Goal: Task Accomplishment & Management: Manage account settings

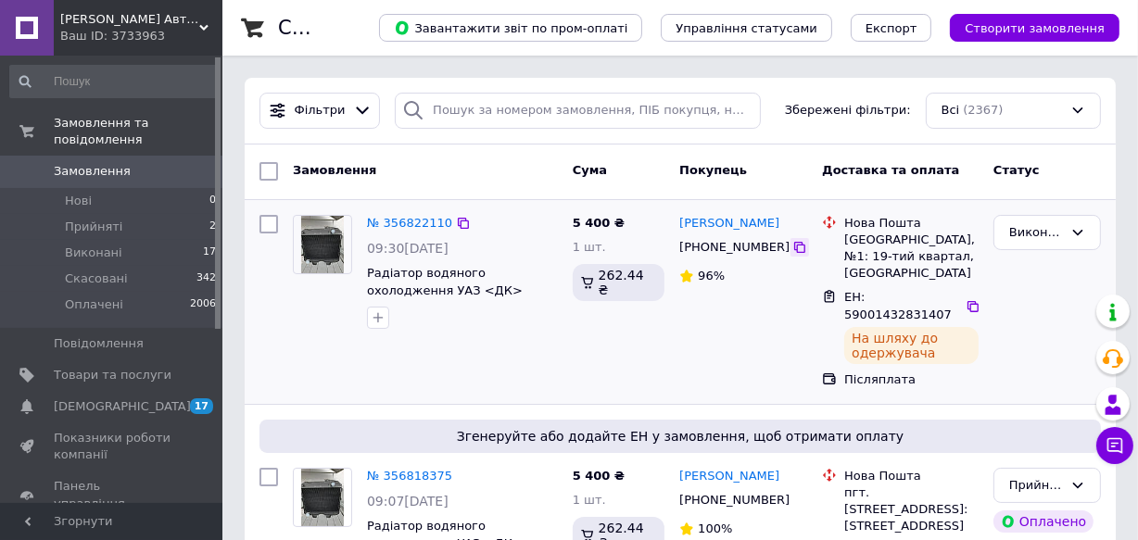
click at [793, 241] on icon at bounding box center [800, 247] width 15 height 15
click at [793, 242] on icon at bounding box center [800, 247] width 15 height 15
click at [94, 367] on span "Товари та послуги" at bounding box center [113, 375] width 118 height 17
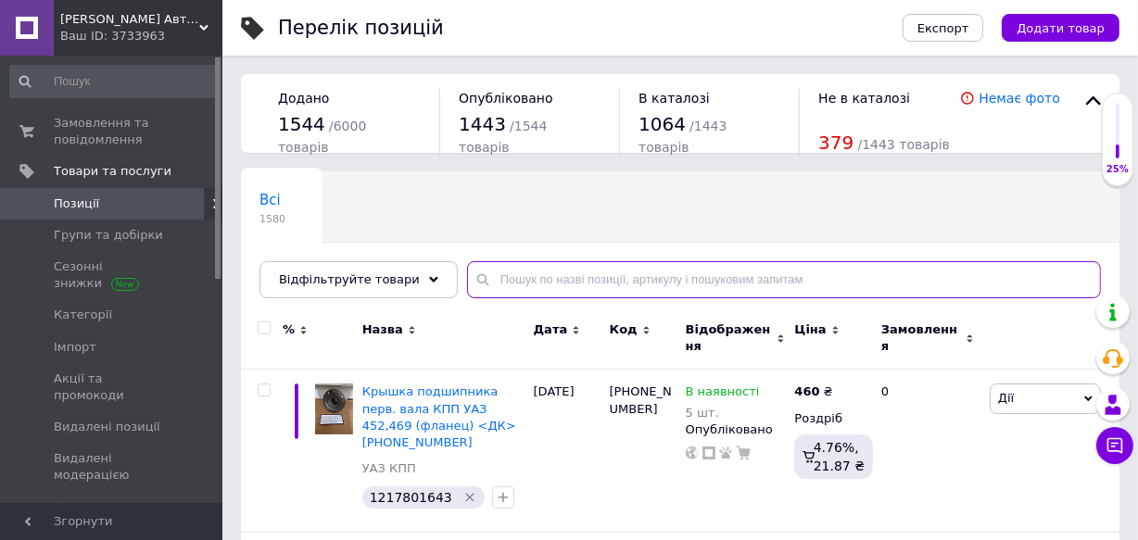
paste input "Шестерня распредвала Волга, Газель (пр-во ЗМЗ)"
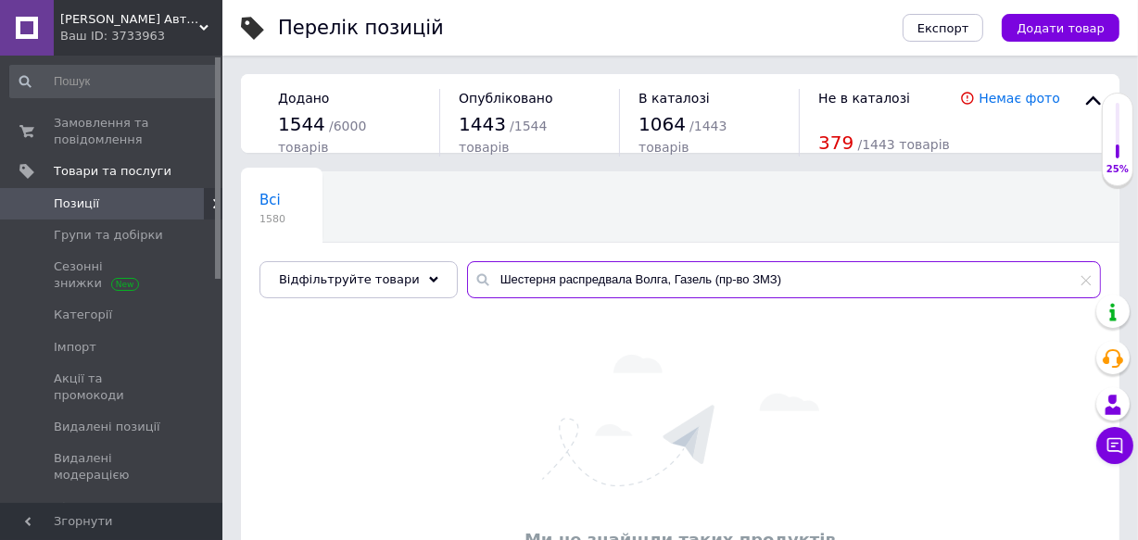
click at [642, 281] on input "Шестерня распредвала Волга, Газель (пр-во ЗМЗ)" at bounding box center [784, 279] width 634 height 37
drag, startPoint x: 644, startPoint y: 281, endPoint x: 870, endPoint y: 288, distance: 226.3
click at [870, 288] on input "Шестерня распредвала Волга, Газель (пр-во ЗМЗ)" at bounding box center [784, 279] width 634 height 37
drag, startPoint x: 612, startPoint y: 281, endPoint x: 803, endPoint y: 294, distance: 191.4
click at [767, 287] on input "Шестерня распредвала Волга" at bounding box center [784, 279] width 634 height 37
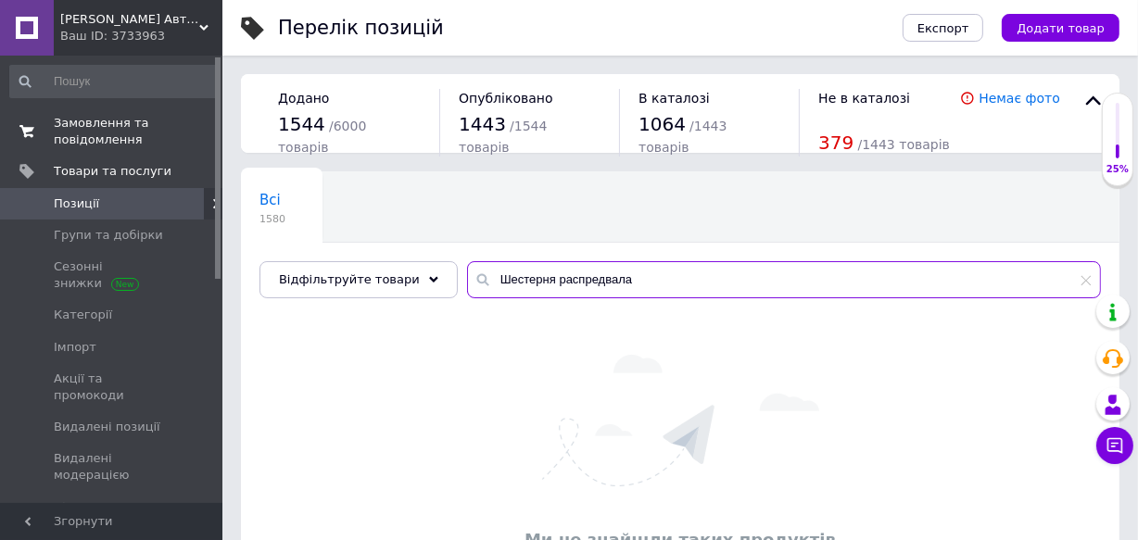
type input "Шестерня распредвала"
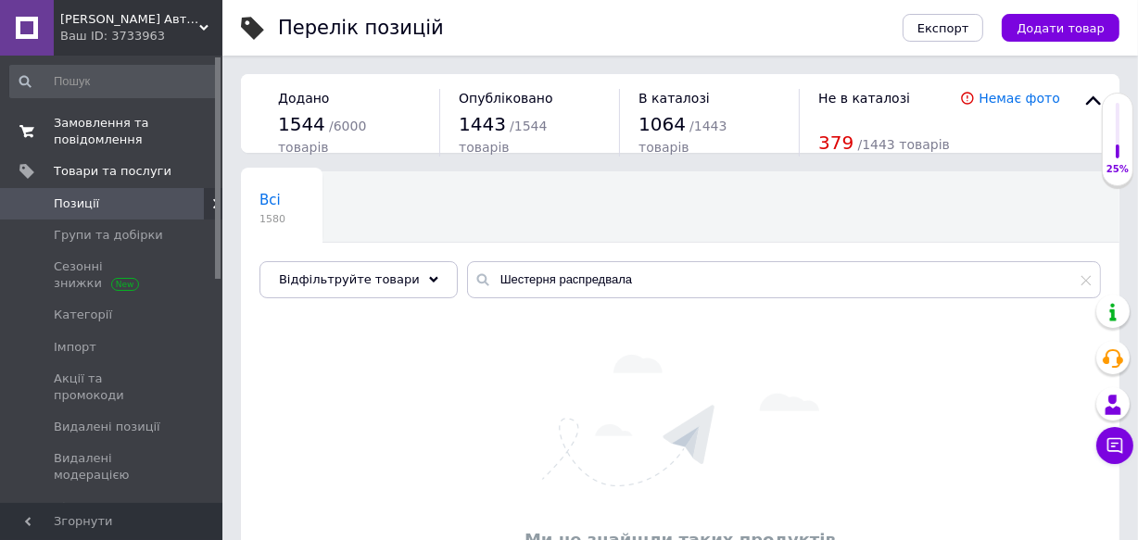
click at [84, 140] on span "Замовлення та повідомлення" at bounding box center [113, 131] width 118 height 33
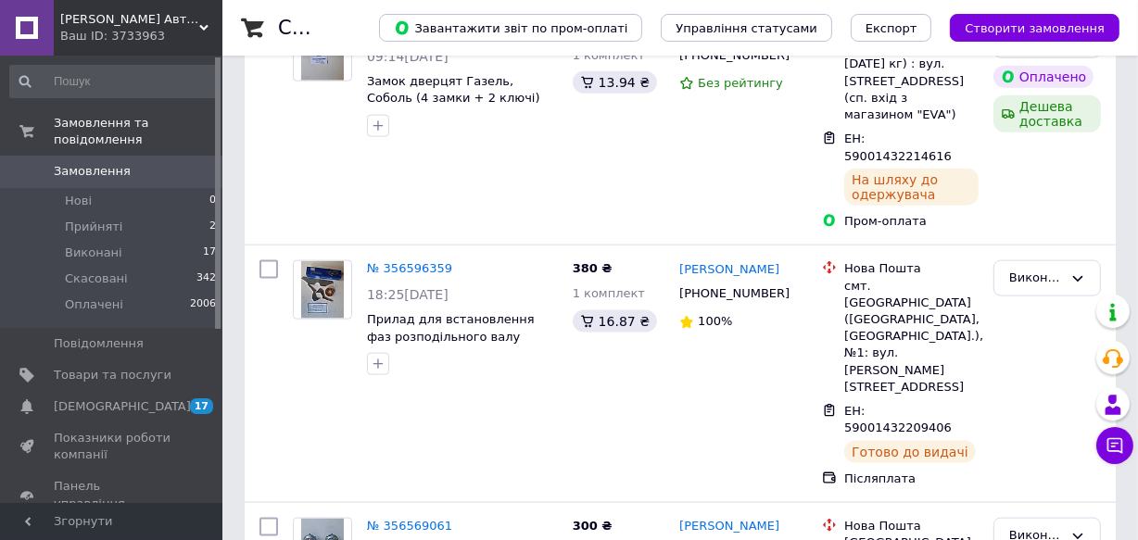
scroll to position [3599, 0]
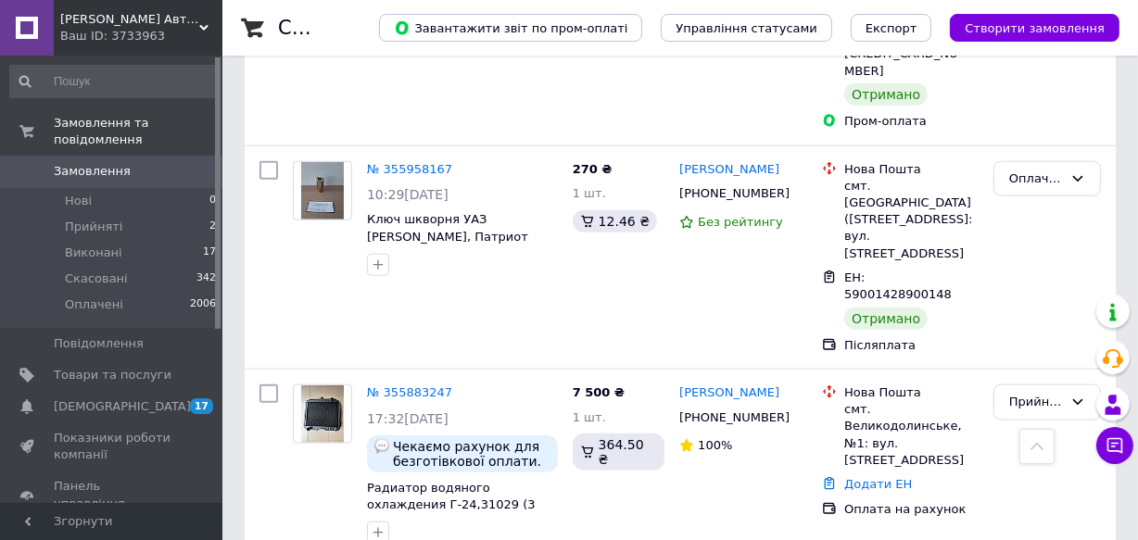
scroll to position [1555, 0]
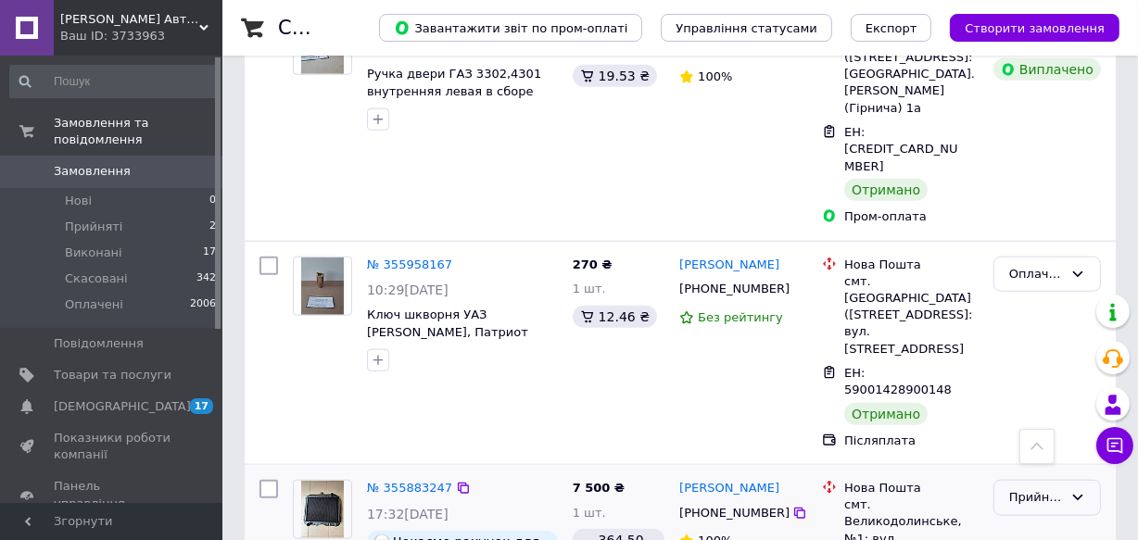
click at [1033, 489] on div "Прийнято" at bounding box center [1036, 498] width 54 height 19
click at [1034, 520] on li "Виконано" at bounding box center [1048, 537] width 106 height 34
click at [1041, 489] on div "Виконано" at bounding box center [1036, 498] width 54 height 19
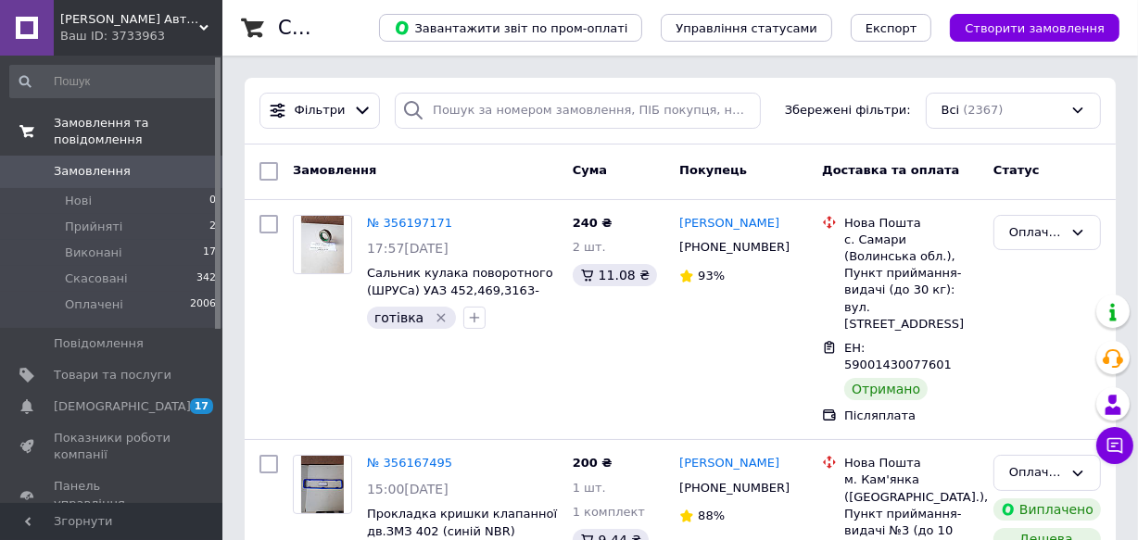
click at [82, 122] on span "Замовлення та повідомлення" at bounding box center [138, 131] width 169 height 33
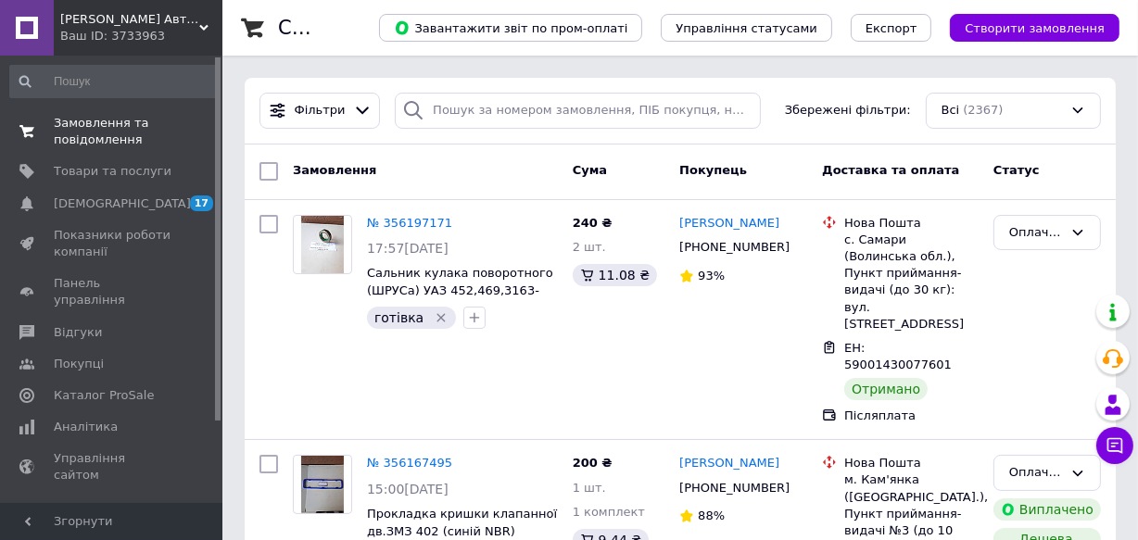
click at [85, 130] on span "Замовлення та повідомлення" at bounding box center [113, 131] width 118 height 33
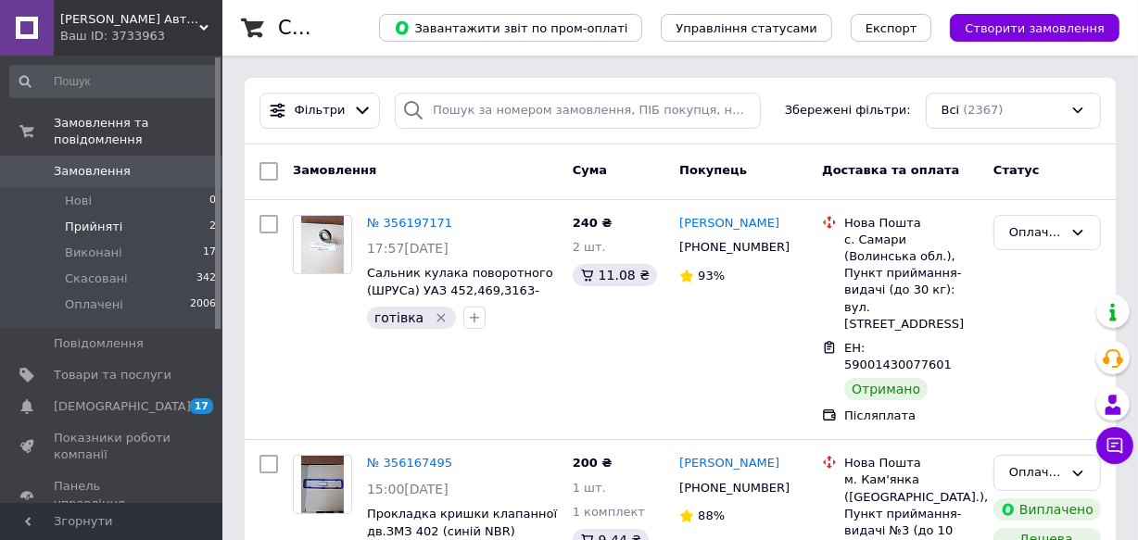
click at [97, 219] on span "Прийняті" at bounding box center [93, 227] width 57 height 17
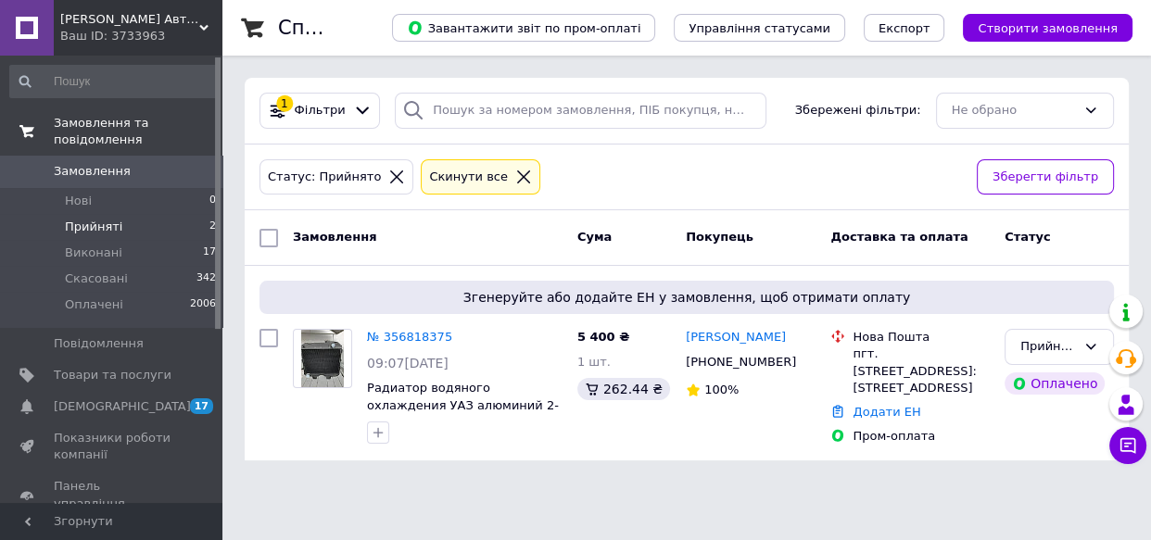
click at [110, 118] on span "Замовлення та повідомлення" at bounding box center [138, 131] width 169 height 33
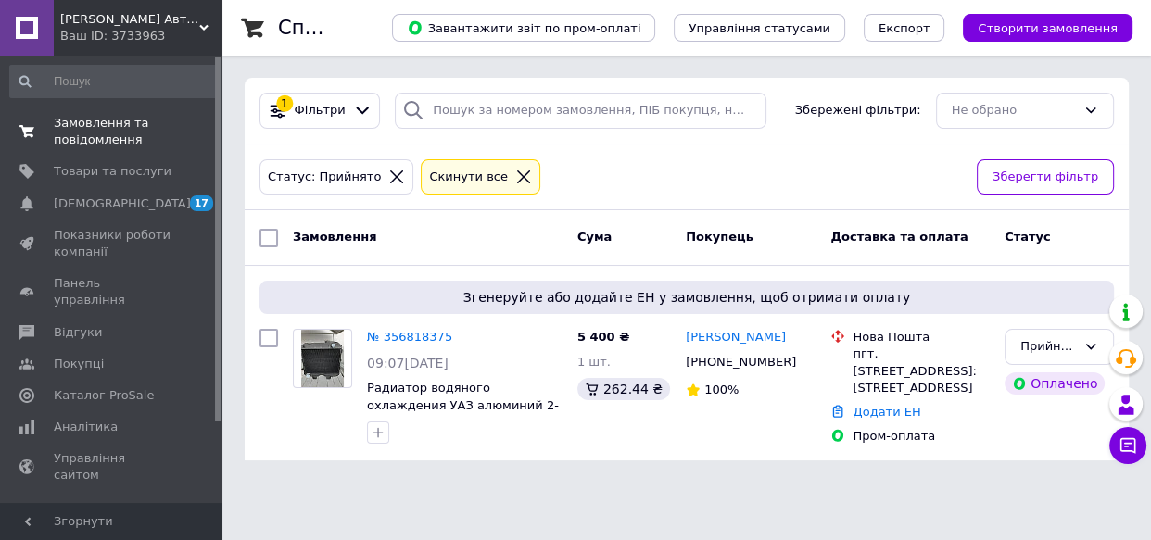
click at [98, 127] on span "Замовлення та повідомлення" at bounding box center [113, 131] width 118 height 33
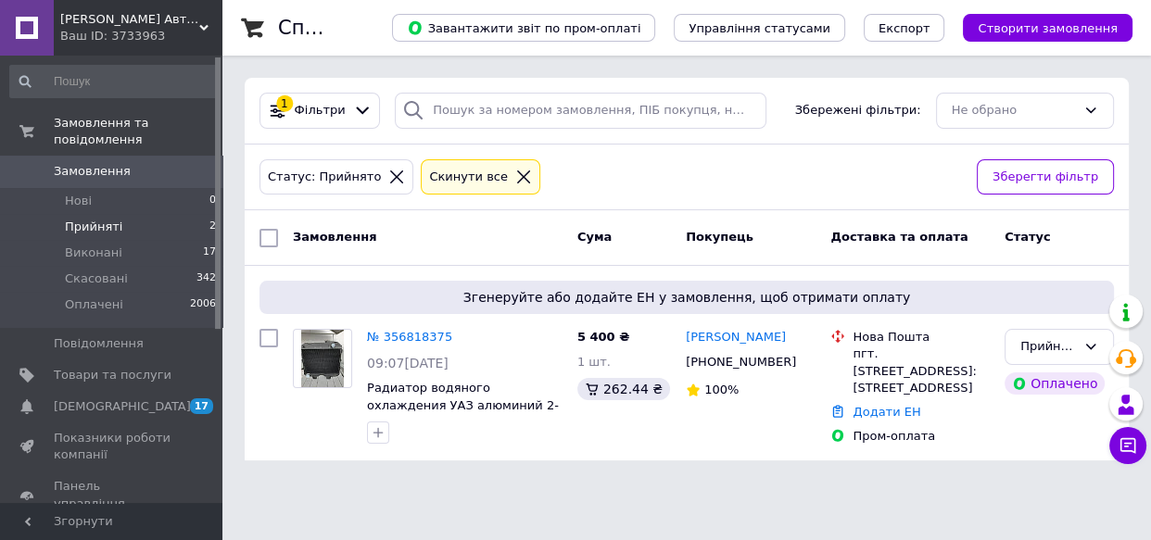
click at [515, 170] on icon at bounding box center [523, 177] width 17 height 17
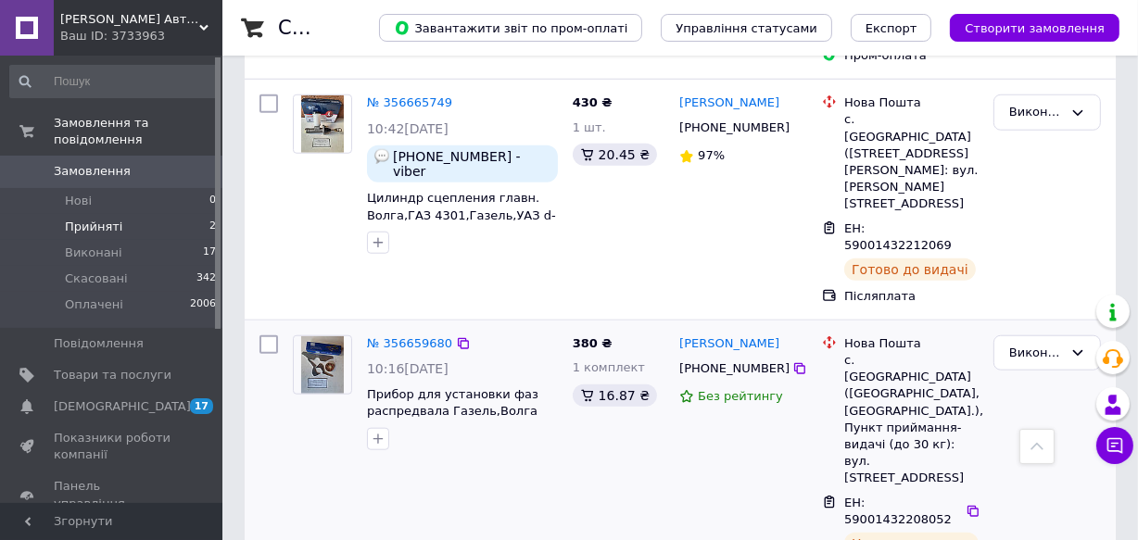
scroll to position [1601, 0]
